Goal: Navigation & Orientation: Find specific page/section

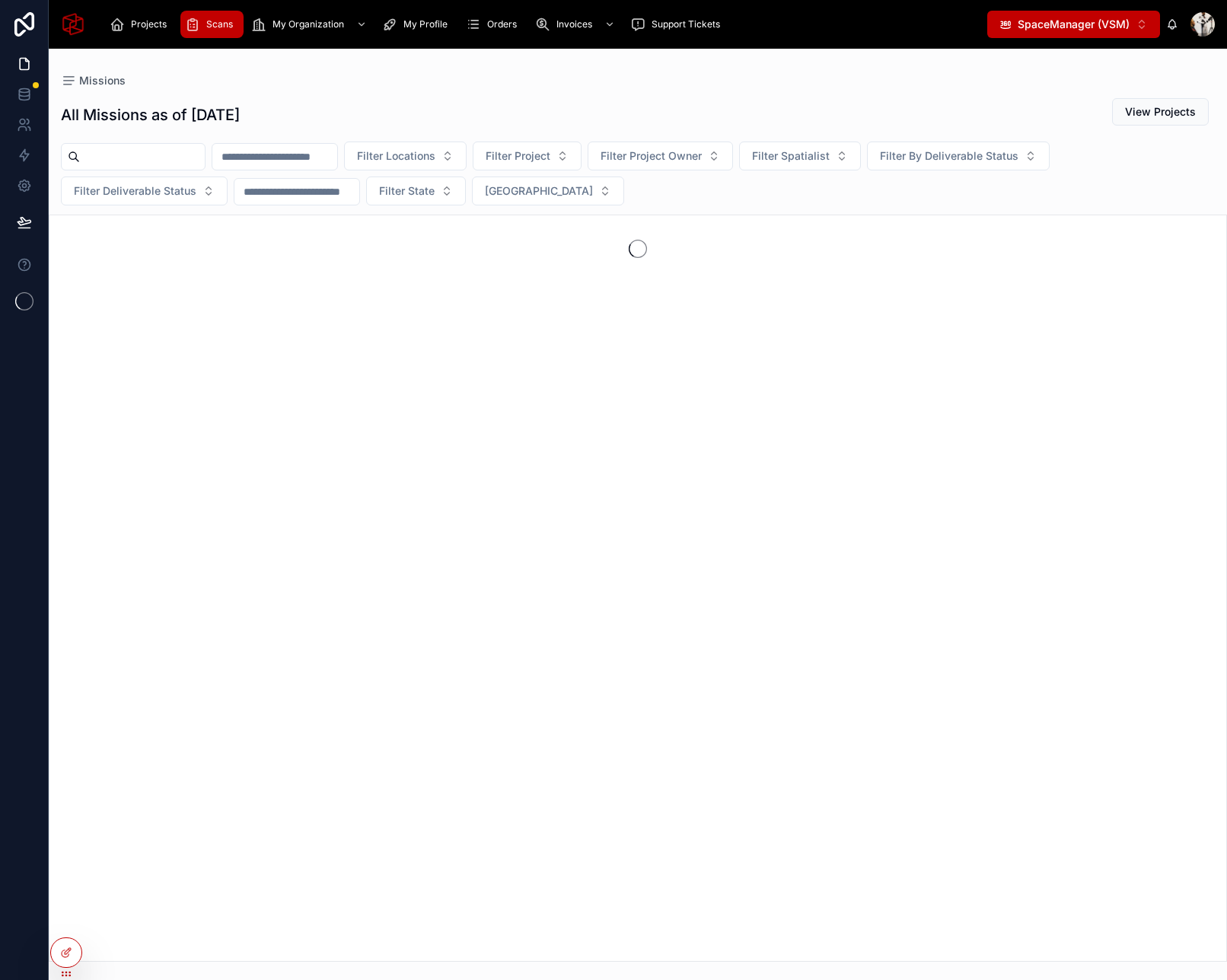
click at [222, 34] on div "Scans" at bounding box center [212, 24] width 54 height 24
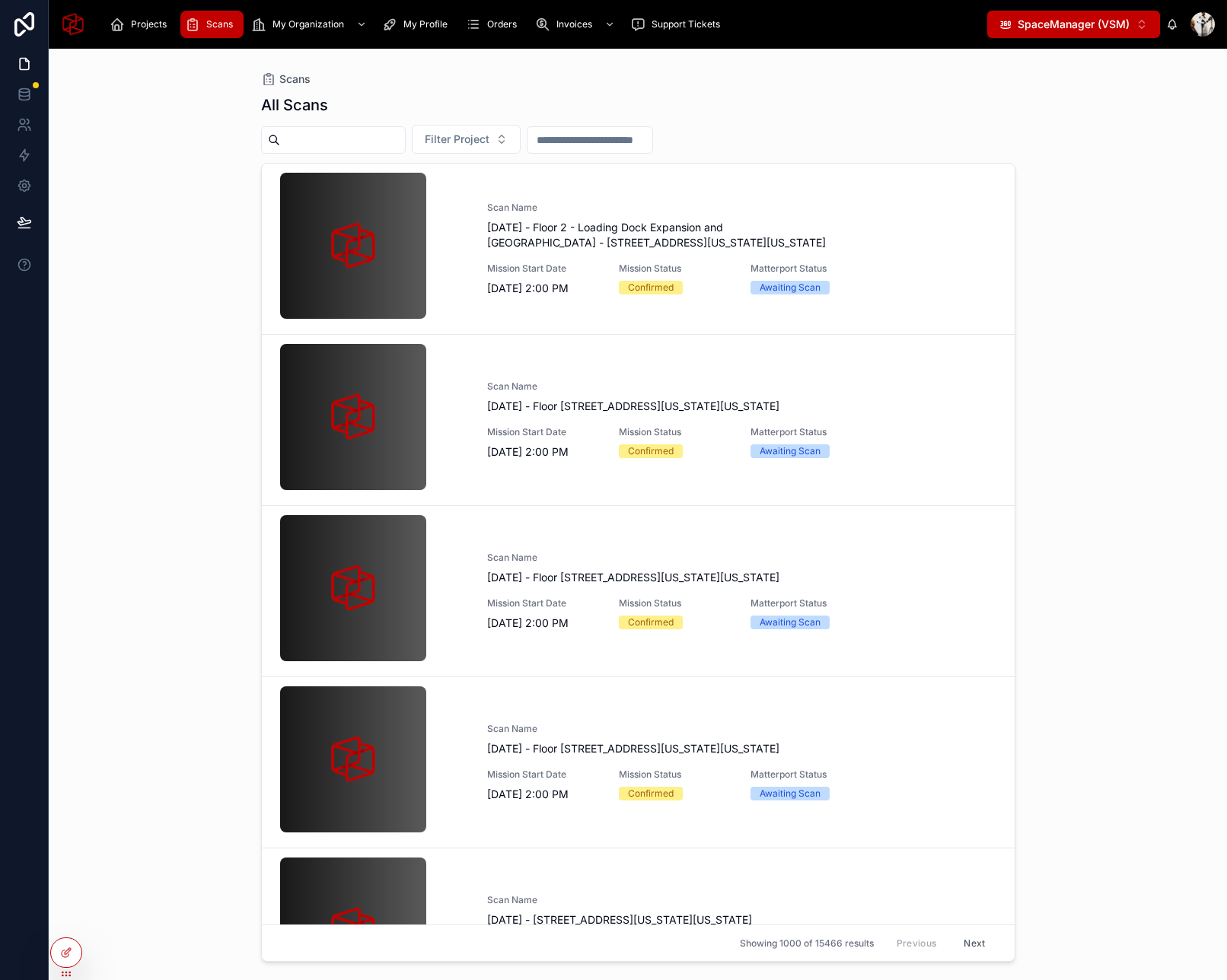
click at [1087, 18] on span "SpaceManager (VSM)" at bounding box center [1074, 24] width 112 height 15
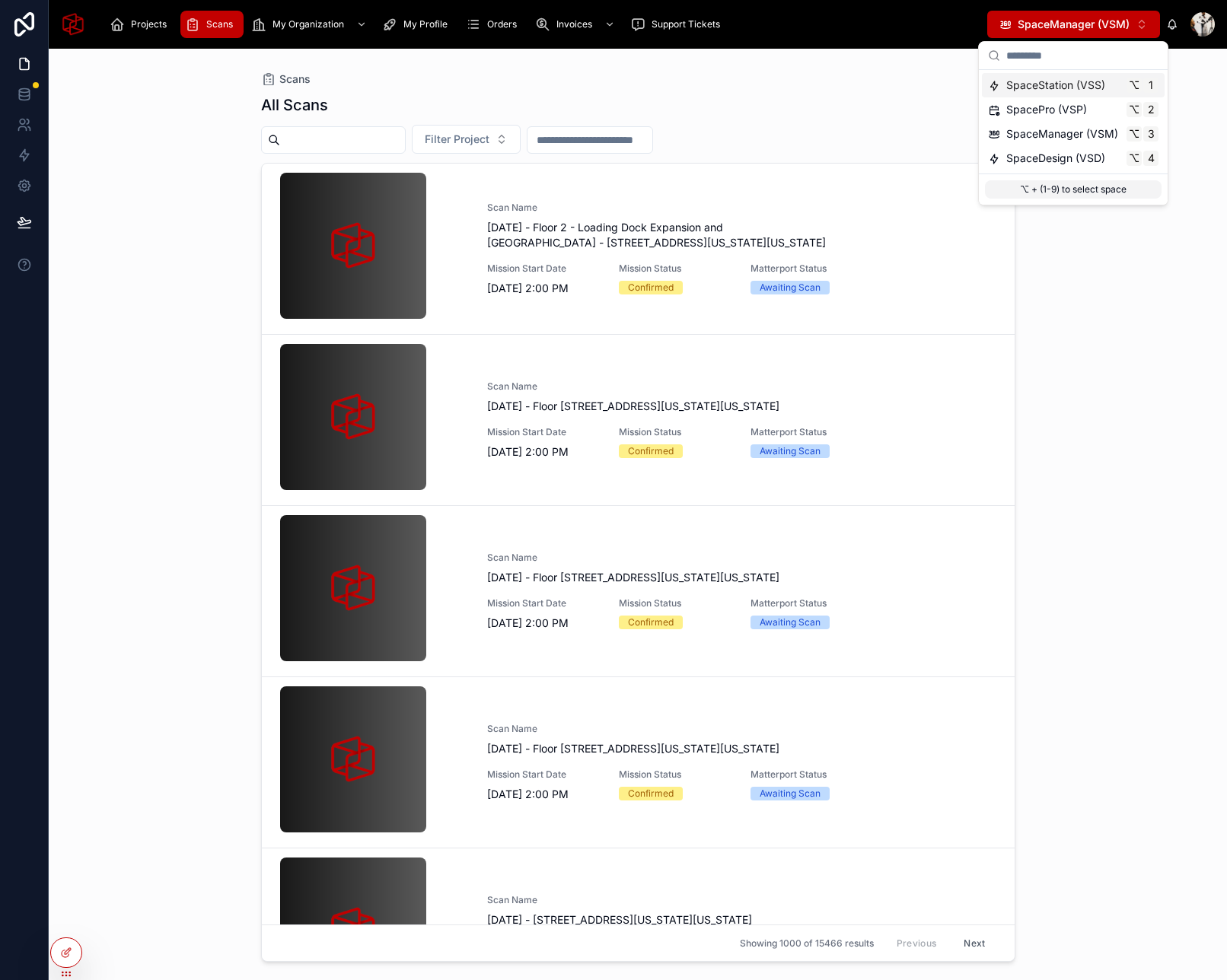
click at [1073, 85] on span "SpaceStation (VSS)" at bounding box center [1056, 85] width 99 height 15
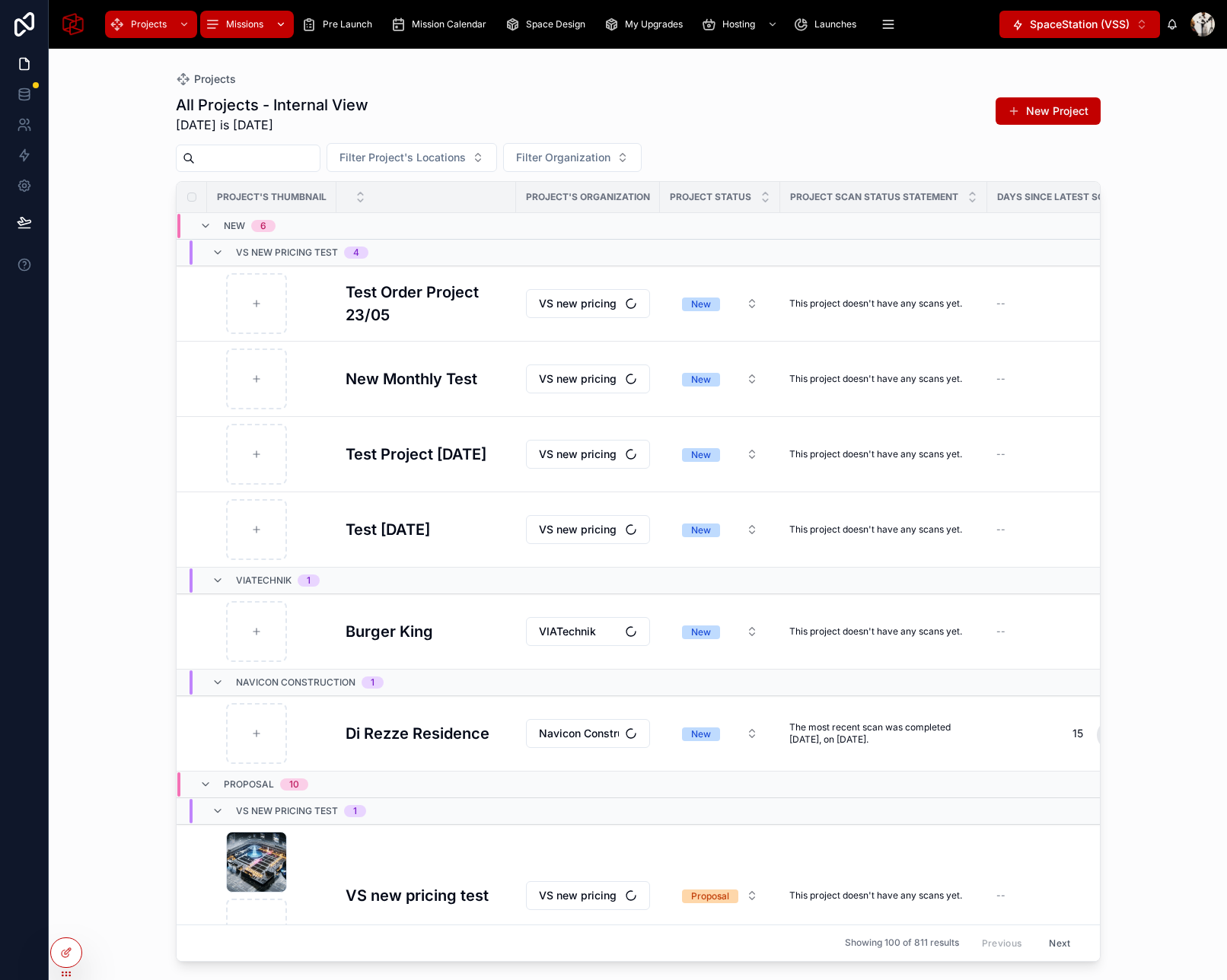
click at [247, 19] on span "Missions" at bounding box center [245, 24] width 37 height 12
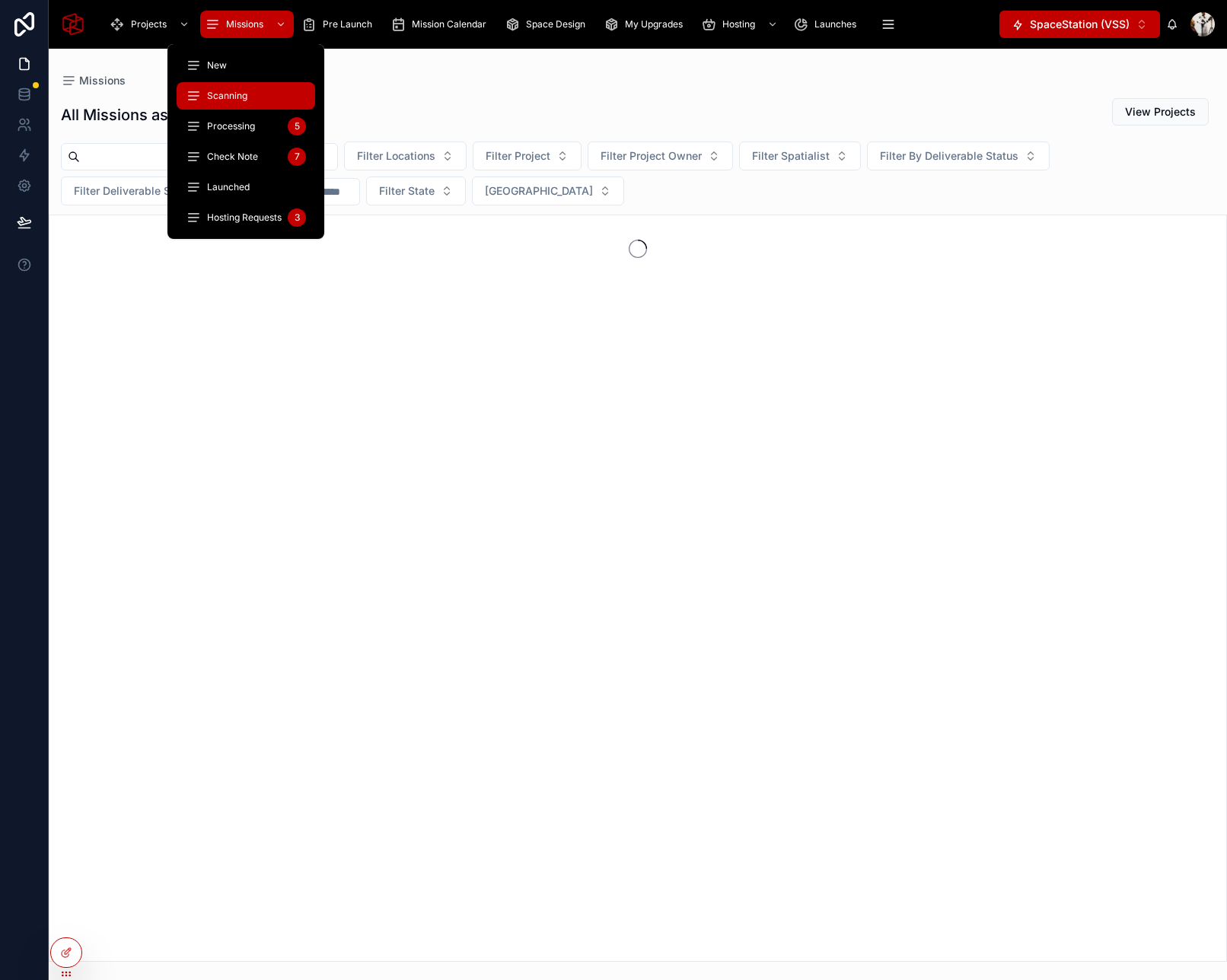
click at [248, 99] on div "Scanning" at bounding box center [246, 96] width 120 height 24
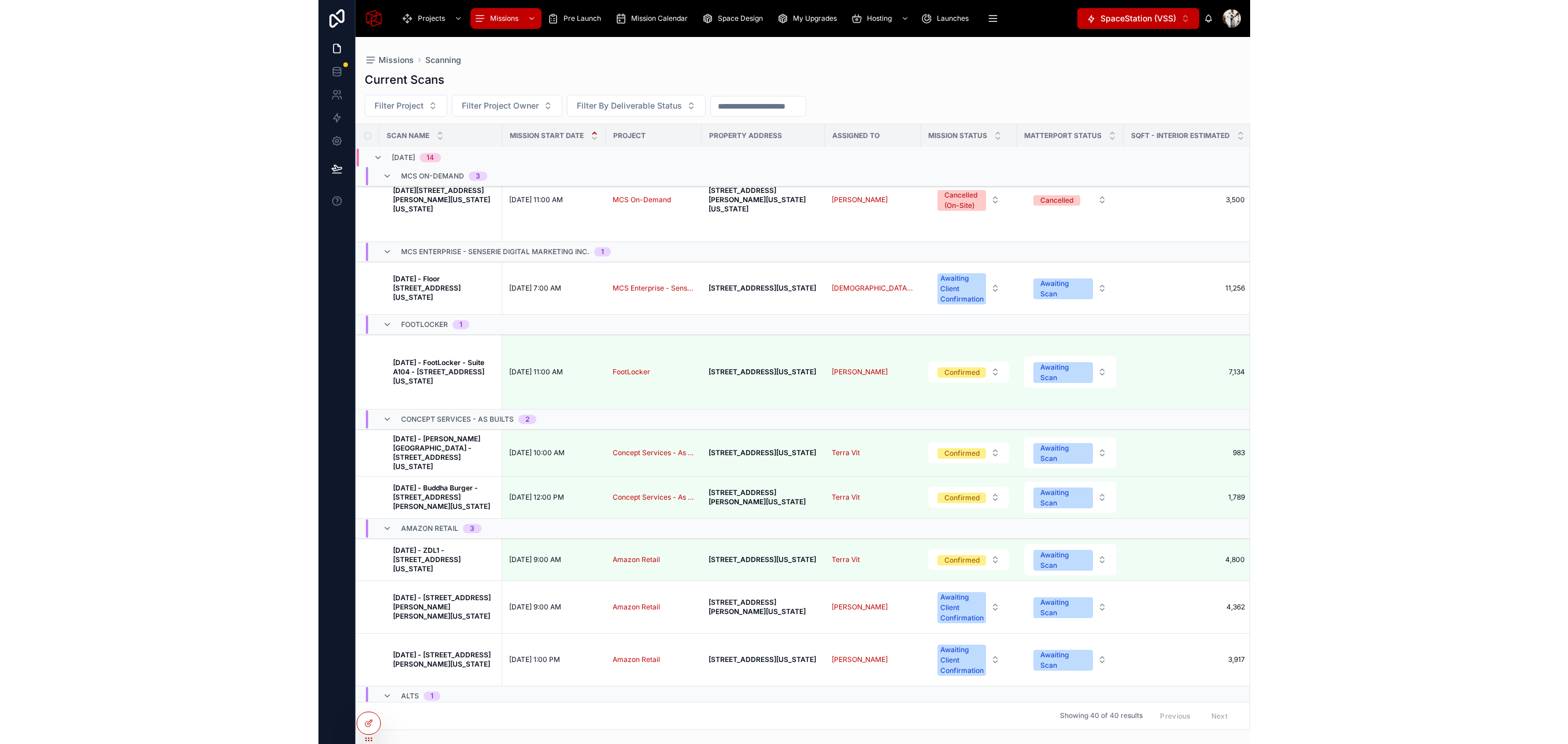
scroll to position [270, 0]
